Goal: Task Accomplishment & Management: Use online tool/utility

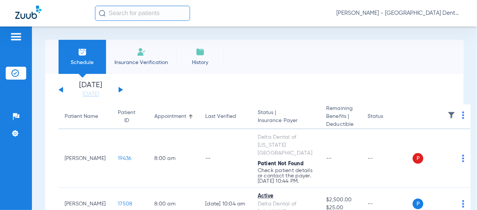
click at [119, 90] on button at bounding box center [121, 90] width 5 height 6
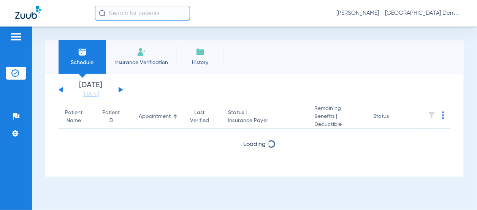
click at [119, 90] on button at bounding box center [121, 90] width 5 height 6
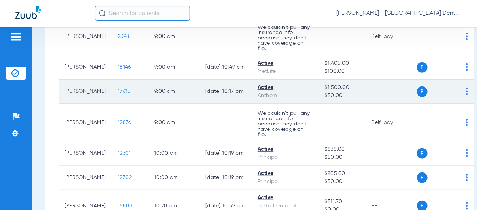
scroll to position [114, 0]
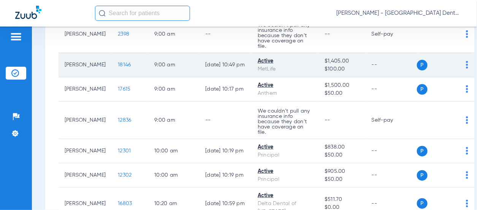
click at [466, 69] on img at bounding box center [467, 65] width 2 height 8
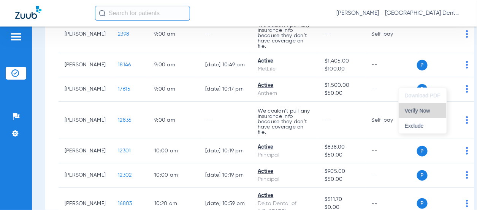
click at [431, 111] on span "Verify Now" at bounding box center [423, 110] width 36 height 5
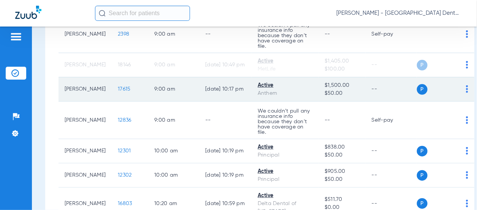
click at [447, 102] on td "P S" at bounding box center [446, 89] width 58 height 24
click at [466, 93] on img at bounding box center [467, 89] width 2 height 8
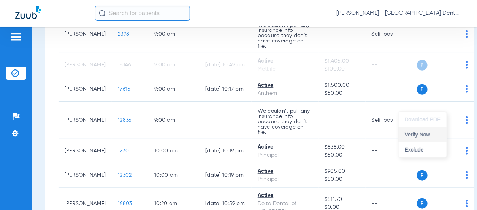
click at [429, 136] on span "Verify Now" at bounding box center [423, 134] width 36 height 5
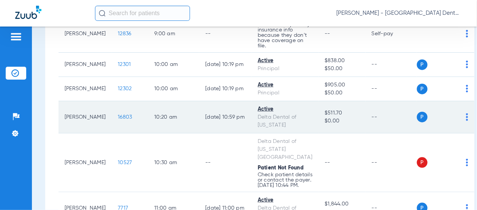
scroll to position [228, 0]
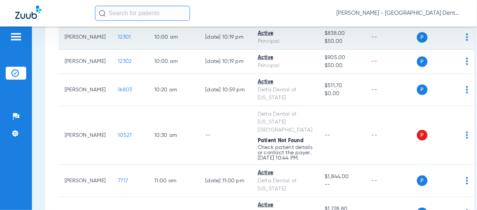
click at [466, 41] on img at bounding box center [467, 37] width 2 height 8
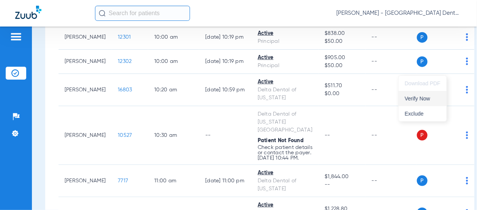
click at [433, 100] on span "Verify Now" at bounding box center [423, 98] width 36 height 5
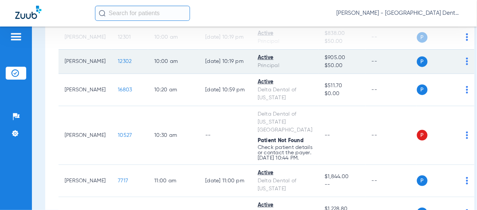
click at [466, 65] on img at bounding box center [467, 62] width 2 height 8
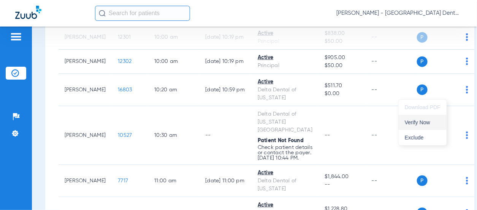
click at [432, 121] on span "Verify Now" at bounding box center [423, 122] width 36 height 5
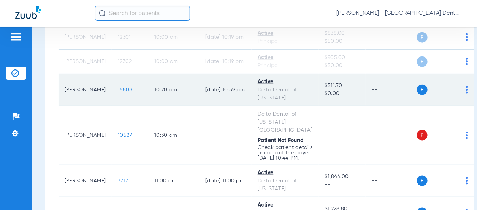
click at [466, 94] on img at bounding box center [467, 90] width 2 height 8
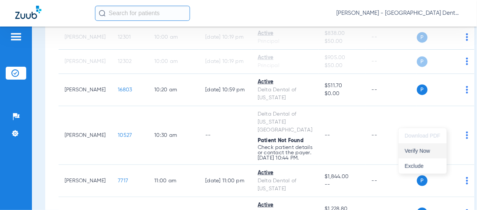
click at [426, 152] on span "Verify Now" at bounding box center [423, 151] width 36 height 5
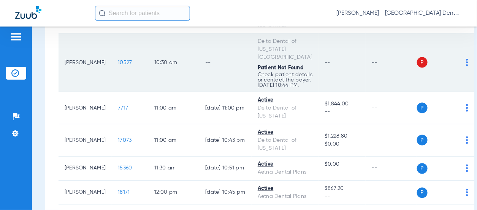
scroll to position [304, 0]
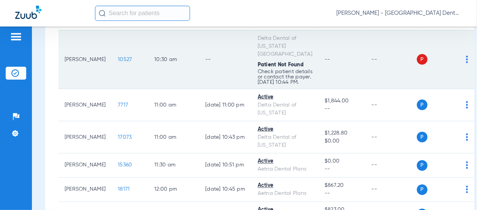
click at [466, 63] on img at bounding box center [467, 60] width 2 height 8
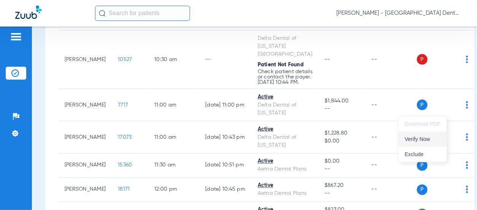
click at [424, 139] on span "Verify Now" at bounding box center [423, 139] width 36 height 5
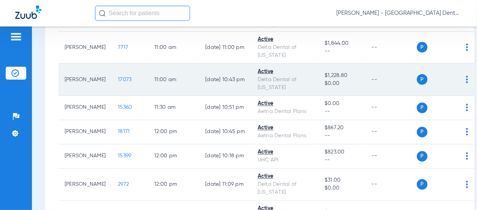
scroll to position [380, 0]
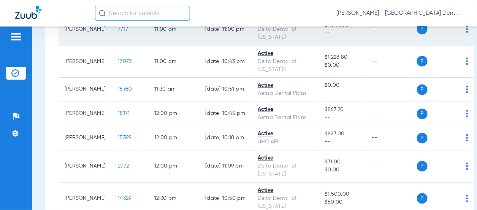
click at [447, 46] on td "P S" at bounding box center [446, 29] width 58 height 32
click at [466, 33] on img at bounding box center [467, 29] width 2 height 8
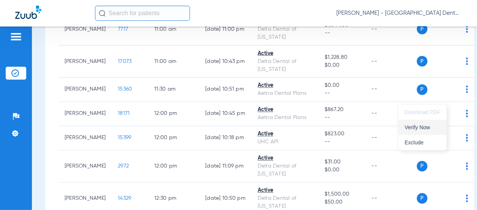
click at [424, 130] on button "Verify Now" at bounding box center [422, 127] width 48 height 15
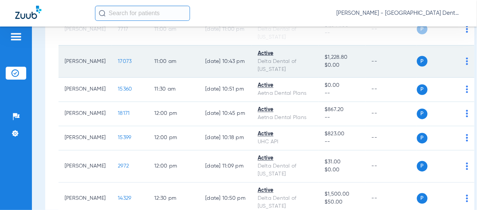
click at [466, 65] on img at bounding box center [467, 62] width 2 height 8
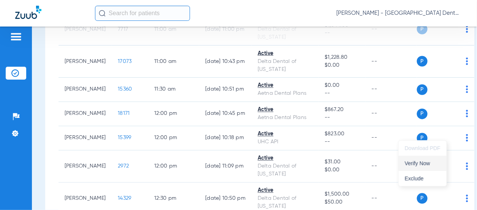
click at [429, 162] on span "Verify Now" at bounding box center [423, 163] width 36 height 5
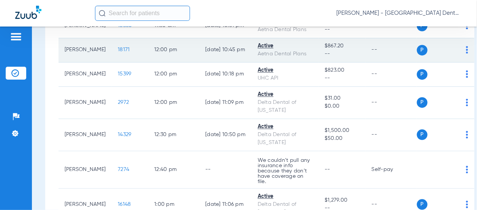
scroll to position [456, 0]
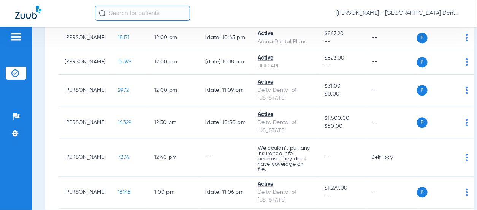
click at [466, 17] on img at bounding box center [467, 14] width 2 height 8
click at [430, 125] on span "Verify Now" at bounding box center [423, 123] width 36 height 5
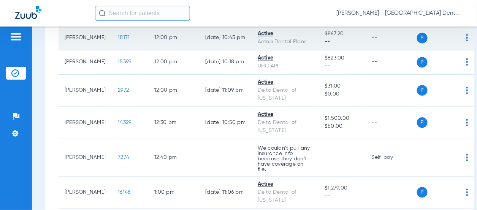
click at [466, 42] on img at bounding box center [467, 38] width 2 height 8
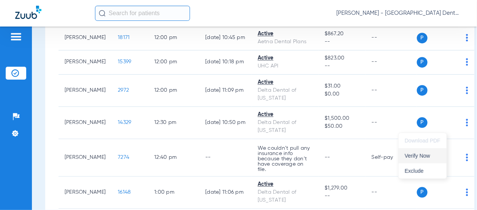
click at [424, 156] on span "Verify Now" at bounding box center [423, 155] width 36 height 5
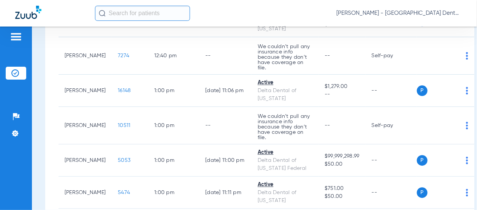
scroll to position [570, 0]
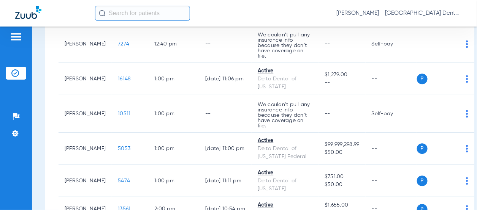
click at [430, 70] on span "Verify Now" at bounding box center [423, 70] width 36 height 5
click at [422, 100] on span "Verify Now" at bounding box center [423, 98] width 36 height 5
click at [466, 13] on img at bounding box center [467, 9] width 2 height 8
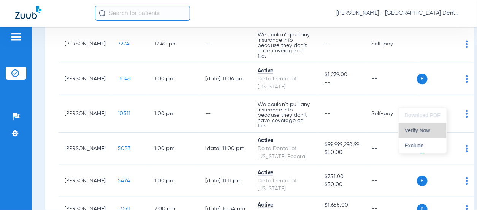
click at [425, 133] on span "Verify Now" at bounding box center [423, 130] width 36 height 5
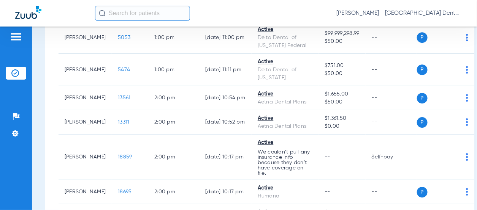
scroll to position [684, 0]
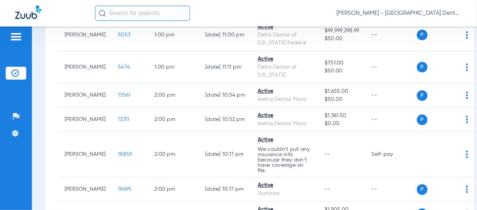
click at [434, 101] on span "Verify Now" at bounding box center [423, 102] width 36 height 5
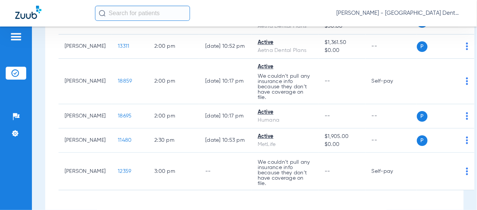
scroll to position [760, 0]
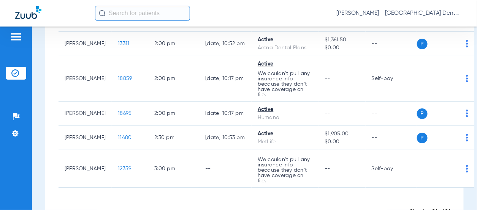
click at [426, 116] on span "Verify Now" at bounding box center [423, 115] width 36 height 5
click at [424, 151] on span "Verify Now" at bounding box center [423, 151] width 36 height 5
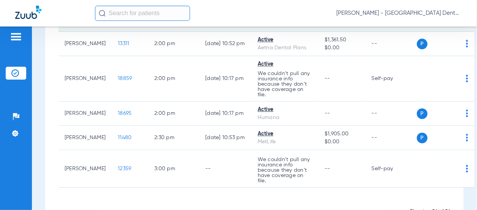
click at [466, 23] on img at bounding box center [467, 20] width 2 height 8
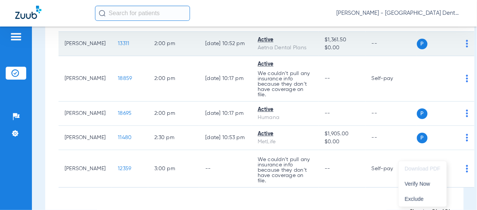
click at [420, 185] on span "Verify Now" at bounding box center [423, 184] width 36 height 5
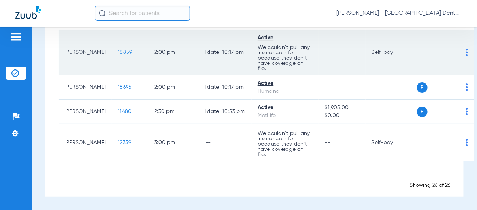
scroll to position [874, 0]
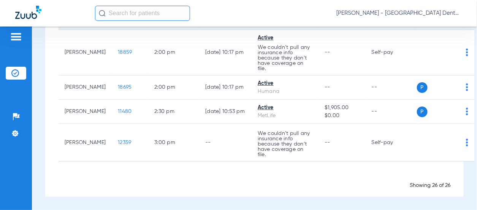
click at [466, 21] on img at bounding box center [467, 18] width 2 height 8
click at [425, 103] on span "Verify Now" at bounding box center [423, 102] width 36 height 5
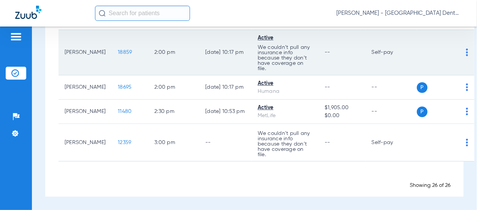
scroll to position [950, 0]
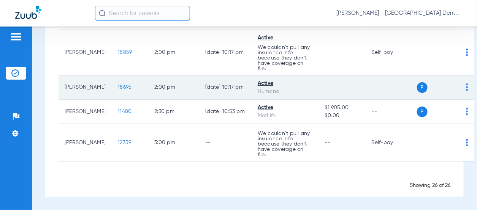
click at [466, 86] on img at bounding box center [467, 88] width 2 height 8
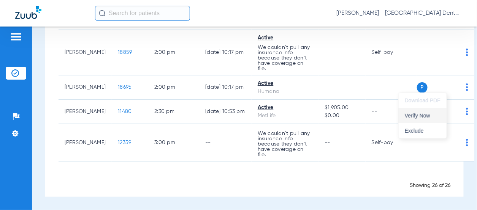
click at [432, 112] on button "Verify Now" at bounding box center [422, 115] width 48 height 15
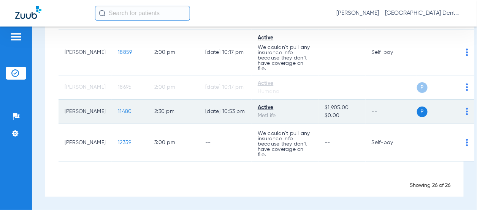
click at [466, 111] on img at bounding box center [467, 112] width 2 height 8
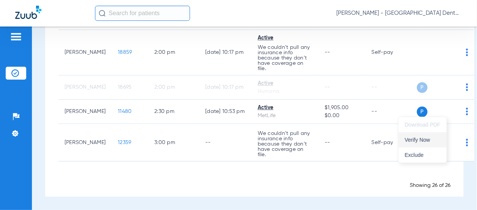
click at [427, 140] on span "Verify Now" at bounding box center [423, 139] width 36 height 5
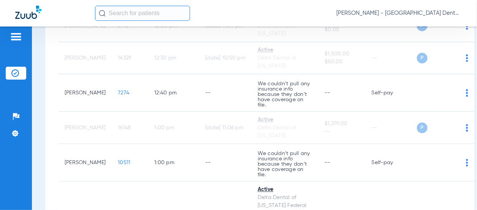
scroll to position [532, 0]
